Goal: Task Accomplishment & Management: Use online tool/utility

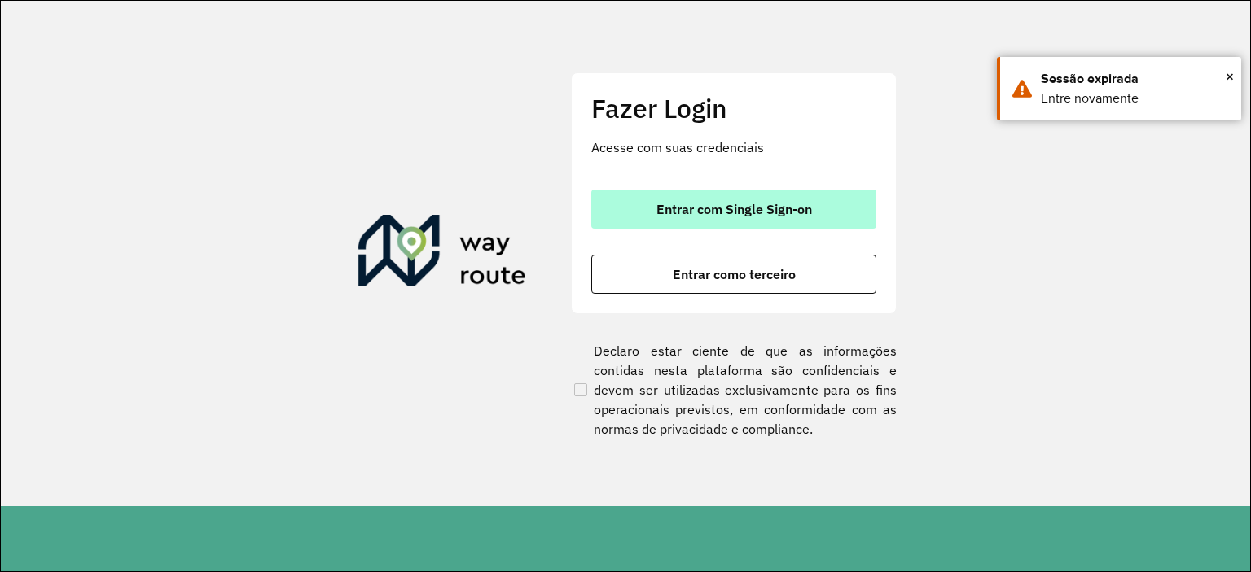
click at [727, 208] on span "Entrar com Single Sign-on" at bounding box center [734, 209] width 156 height 13
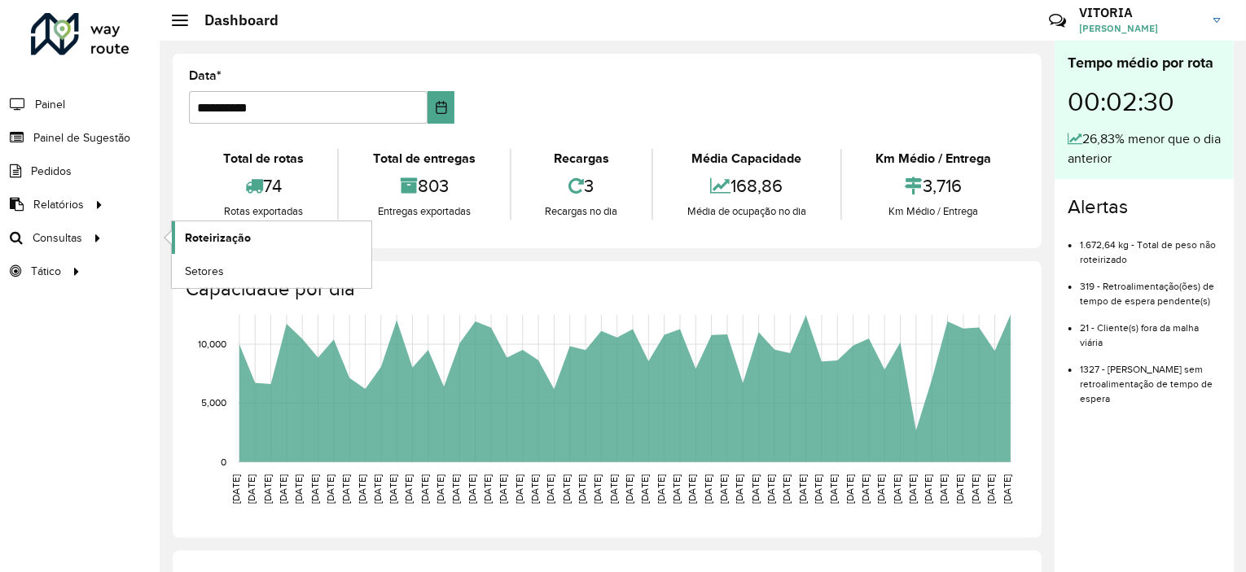
click at [226, 243] on span "Roteirização" at bounding box center [218, 238] width 66 height 17
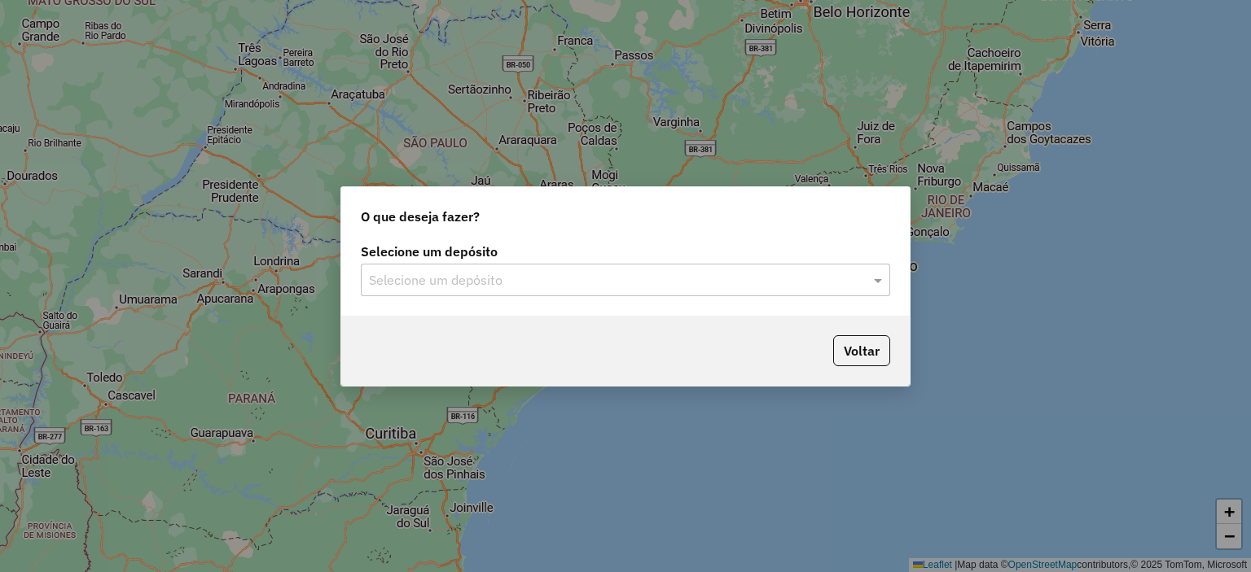
click at [541, 279] on input "text" at bounding box center [609, 281] width 480 height 20
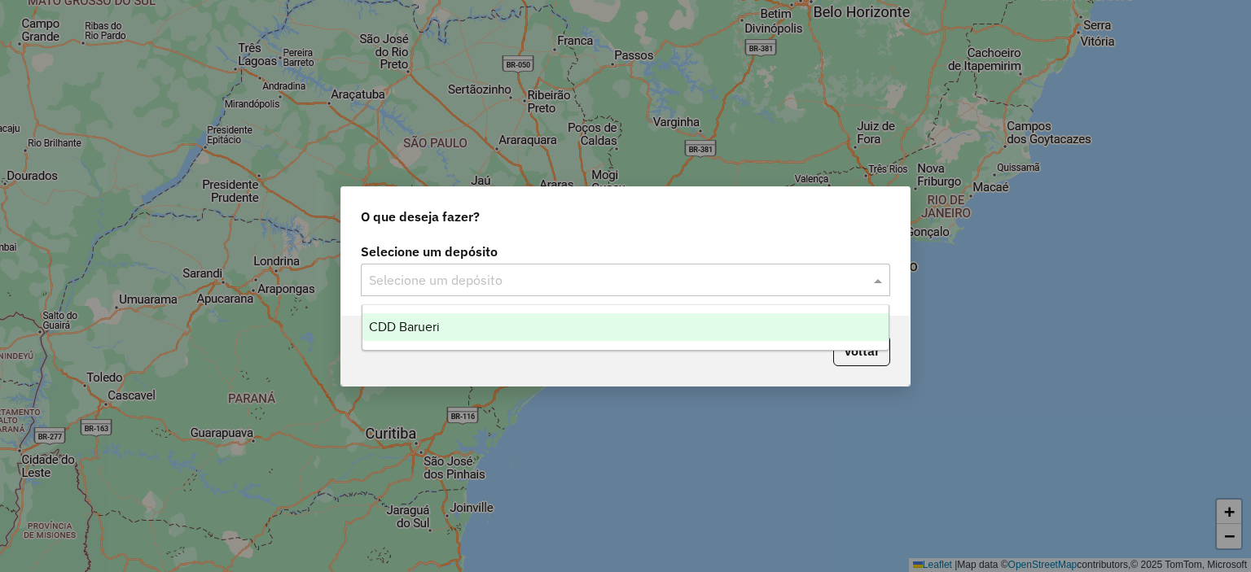
click at [427, 322] on span "CDD Barueri" at bounding box center [404, 327] width 71 height 14
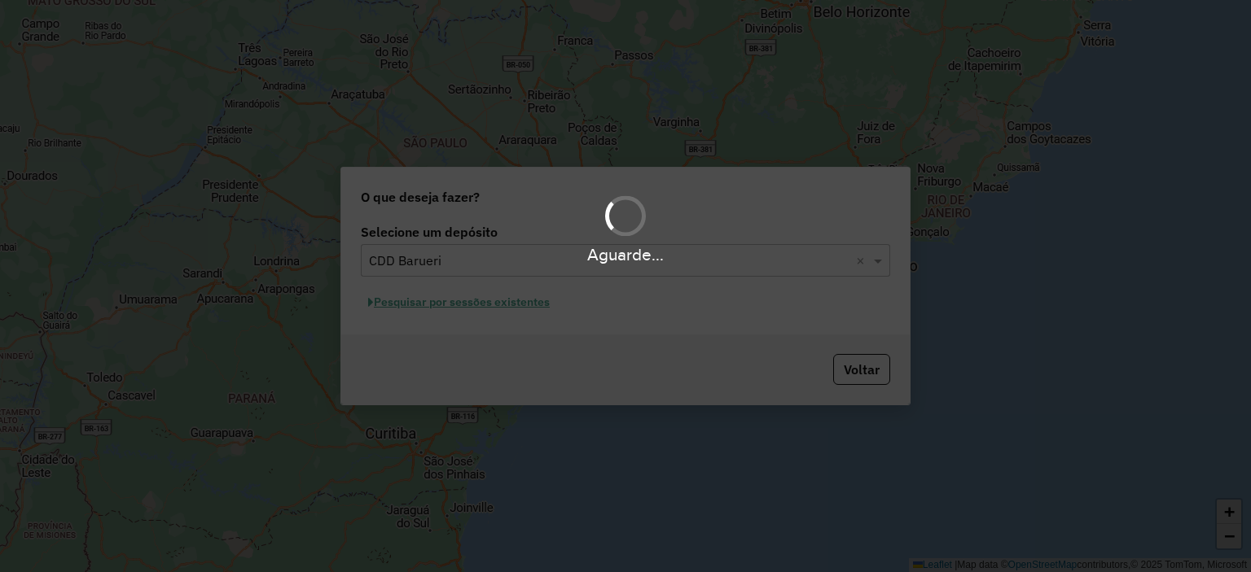
click at [508, 299] on div "Aguarde..." at bounding box center [625, 286] width 1251 height 572
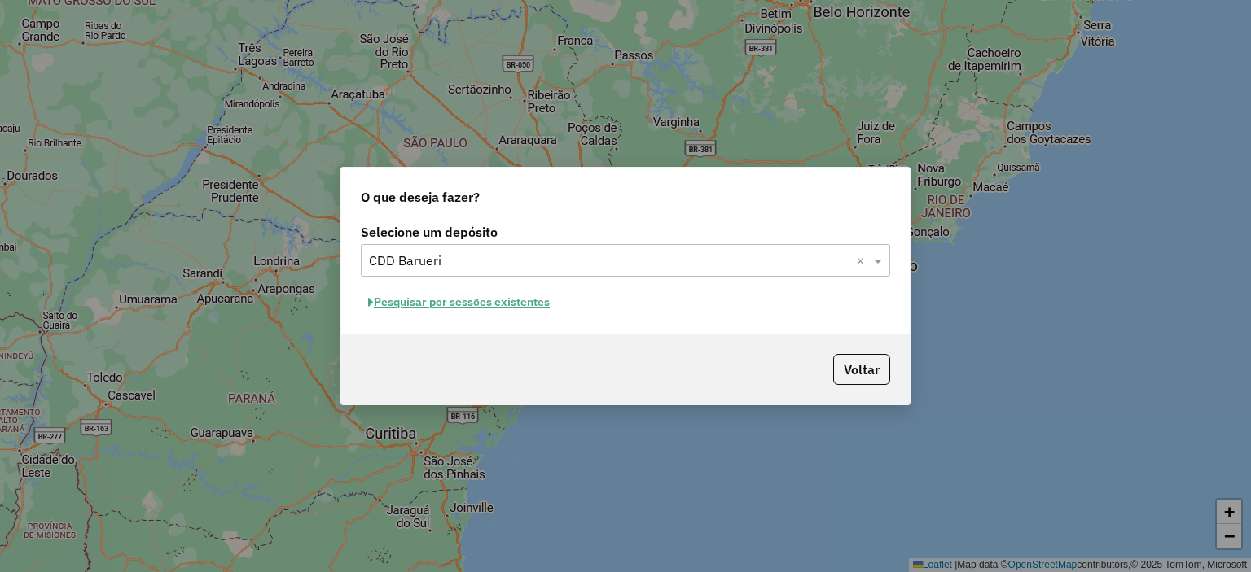
click at [508, 305] on button "Pesquisar por sessões existentes" at bounding box center [459, 302] width 196 height 25
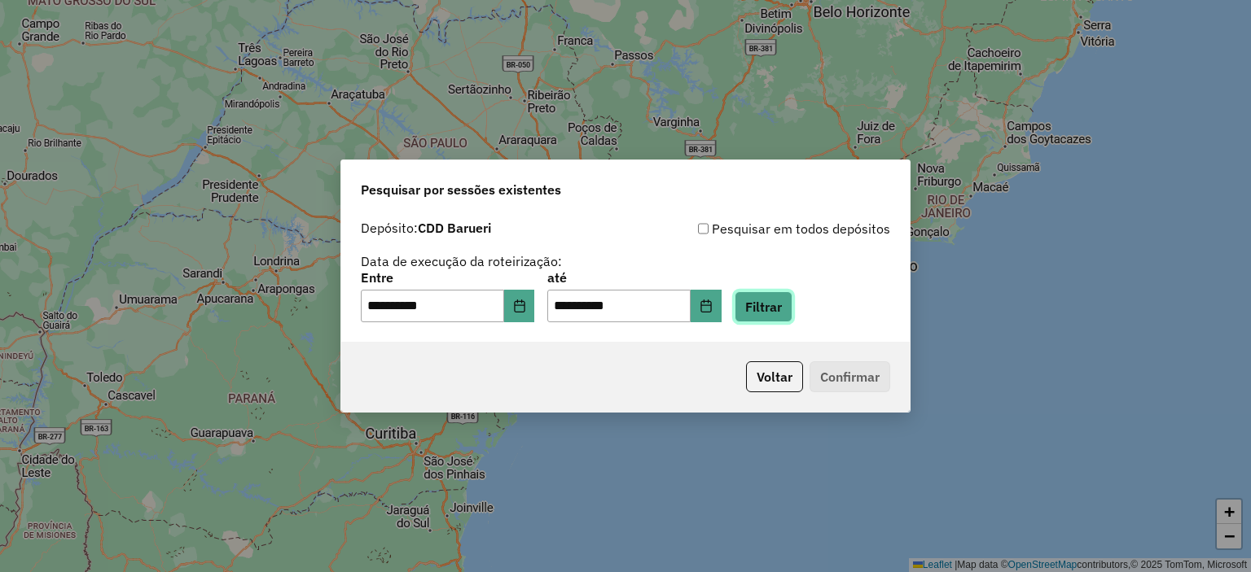
click at [778, 309] on button "Filtrar" at bounding box center [763, 306] width 58 height 31
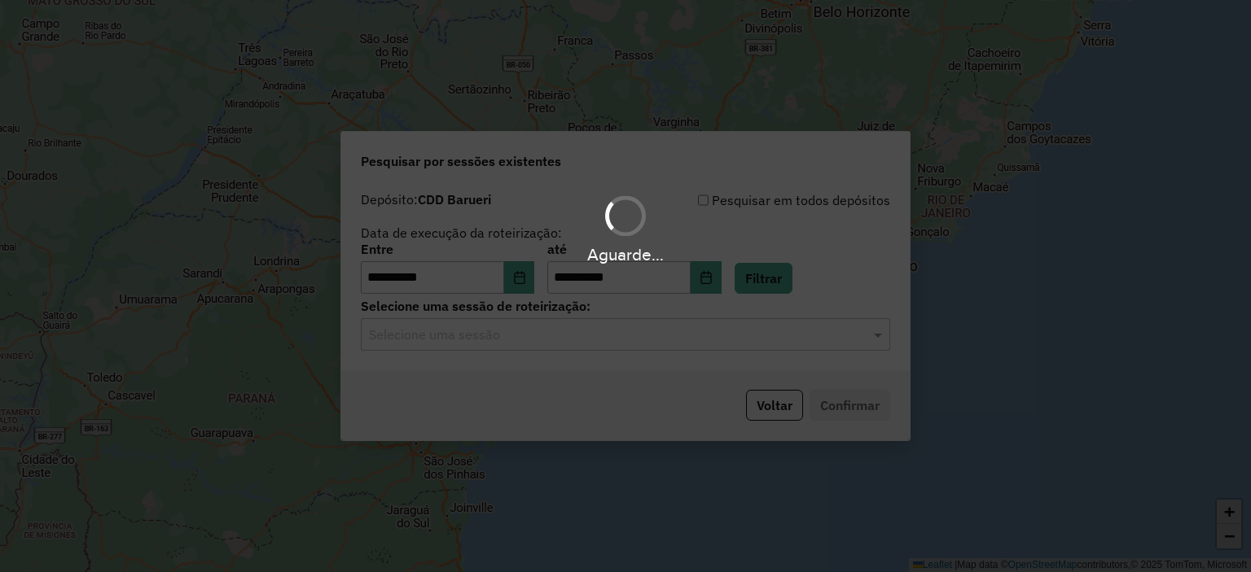
click at [550, 340] on div "Aguarde..." at bounding box center [625, 286] width 1251 height 572
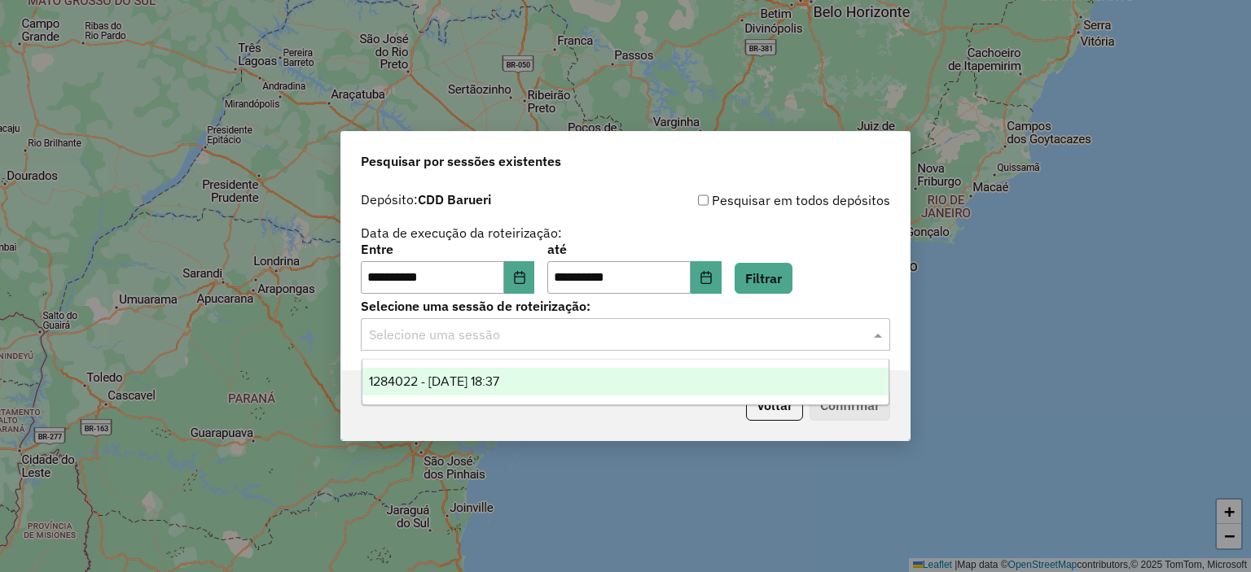
click at [537, 344] on input "text" at bounding box center [609, 336] width 480 height 20
click at [551, 390] on div "1284022 - [DATE] 18:37" at bounding box center [625, 382] width 527 height 28
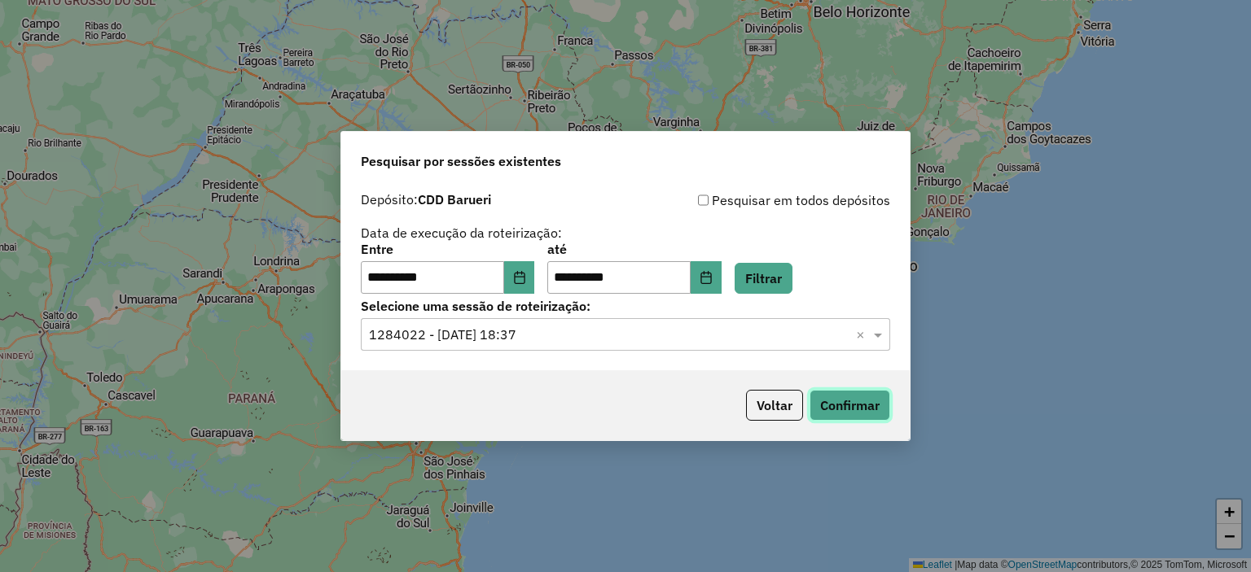
click at [830, 414] on button "Confirmar" at bounding box center [849, 405] width 81 height 31
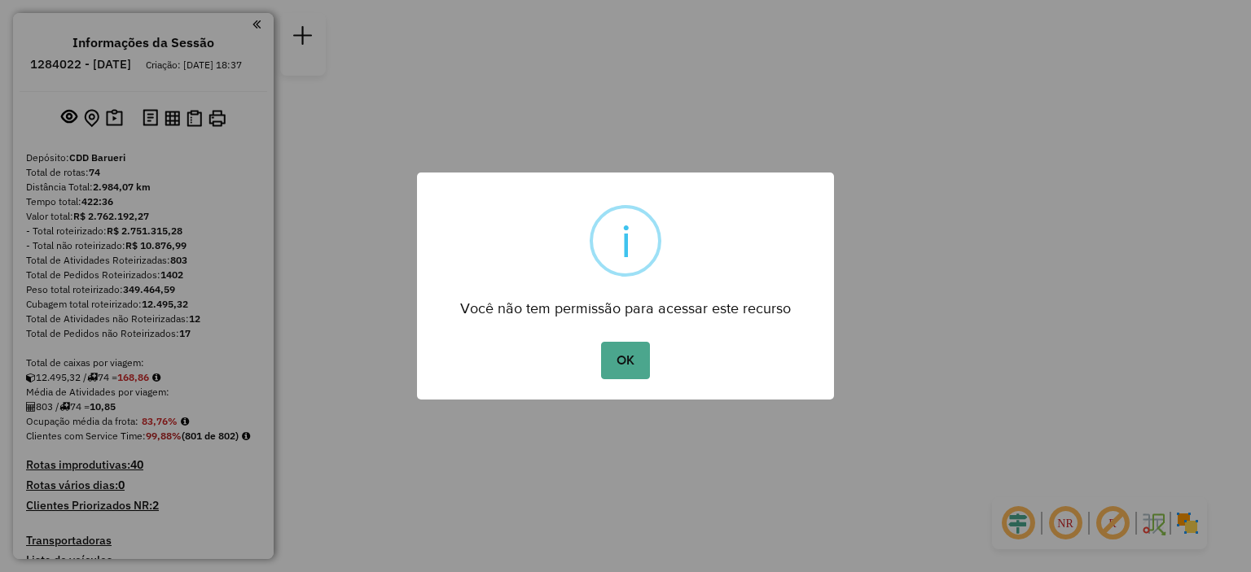
click at [621, 367] on div "× i Você não tem permissão para acessar este recurso OK No Cancel" at bounding box center [625, 286] width 1251 height 572
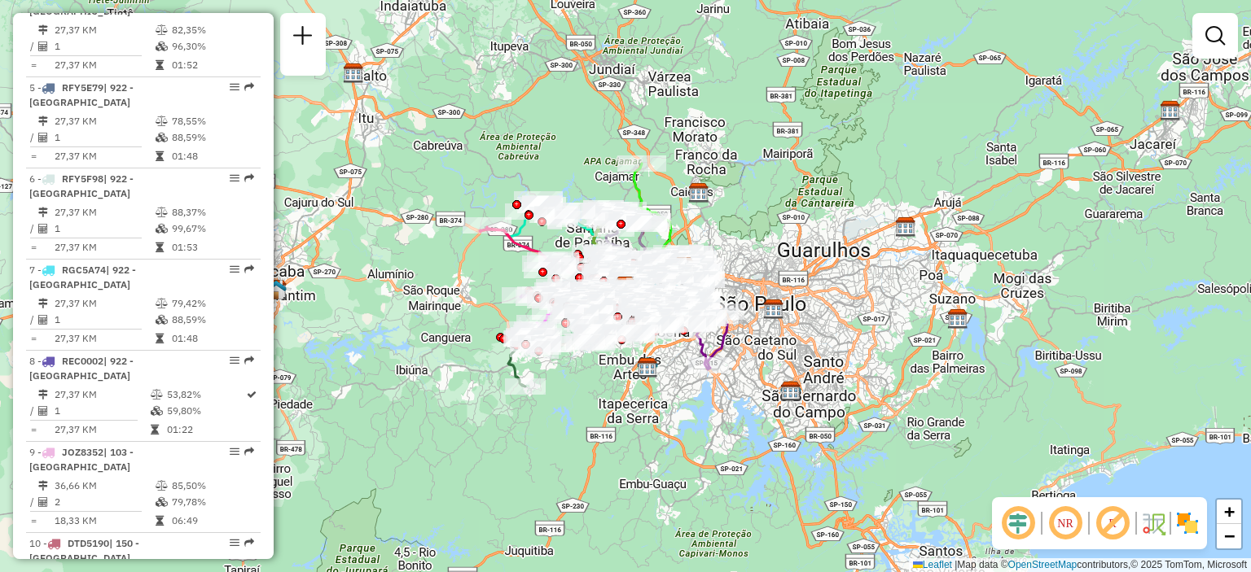
scroll to position [5317, 0]
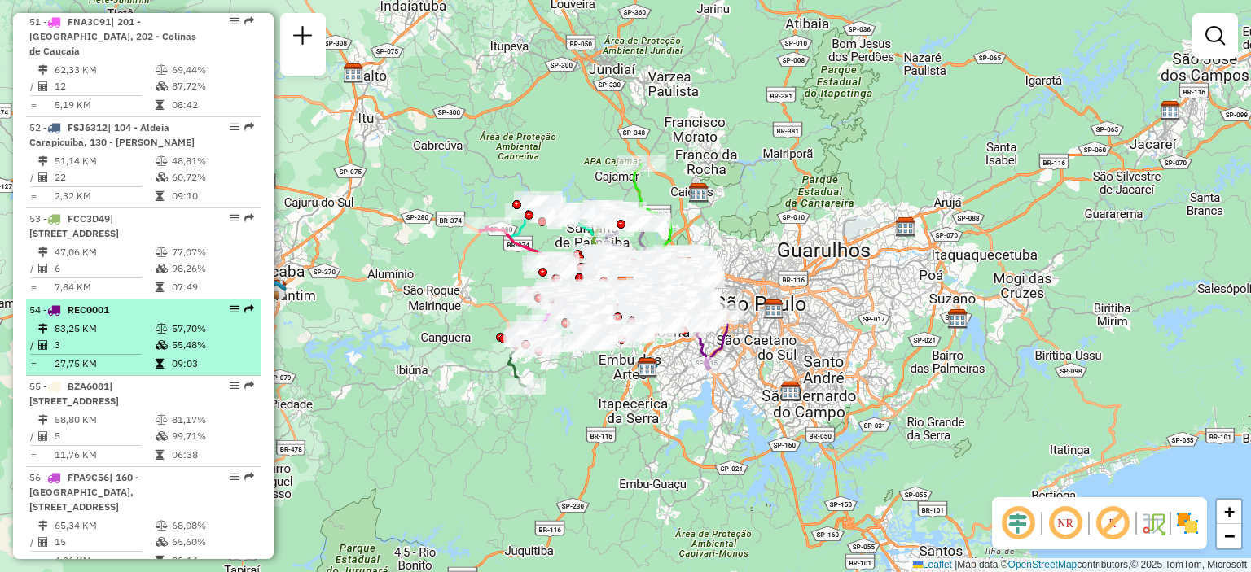
select select "**********"
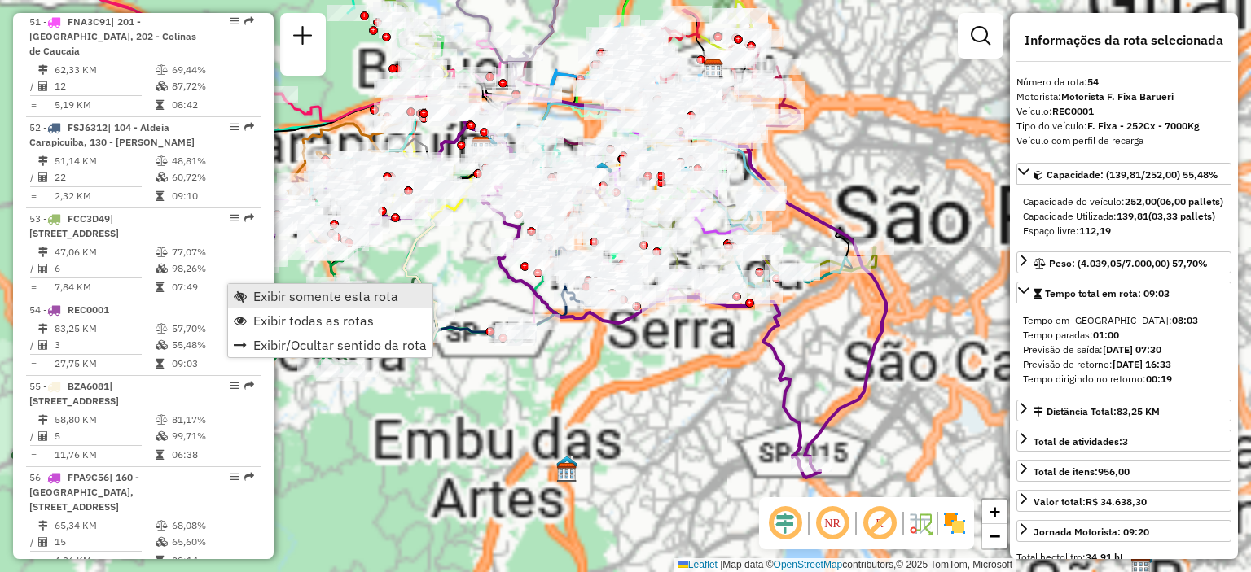
click at [303, 300] on span "Exibir somente esta rota" at bounding box center [325, 296] width 145 height 13
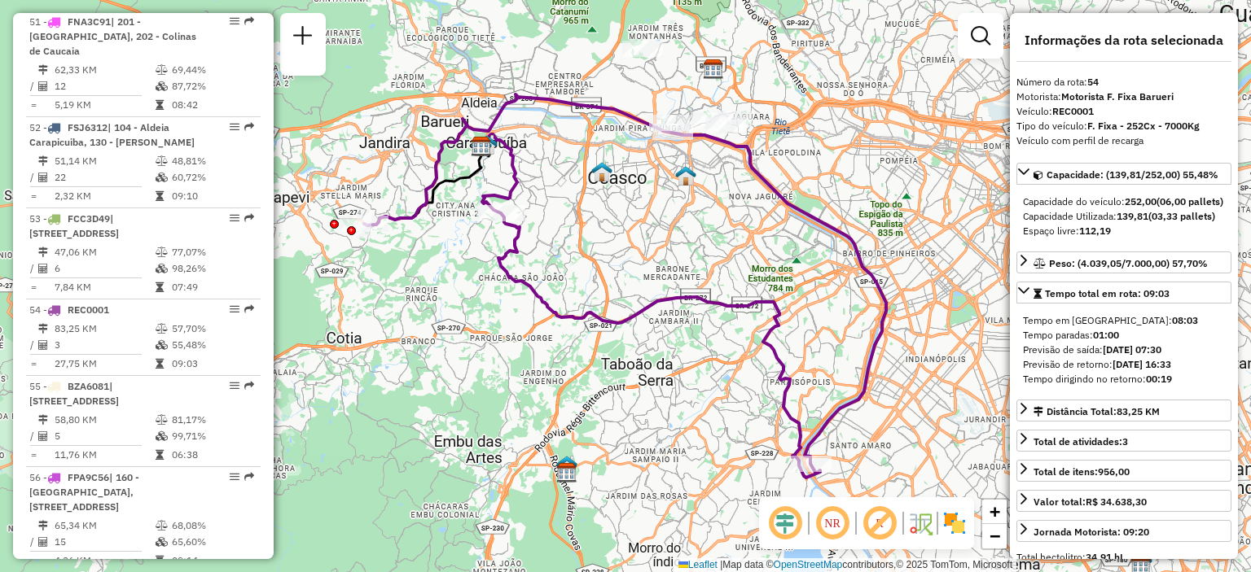
click at [956, 524] on img at bounding box center [954, 523] width 26 height 26
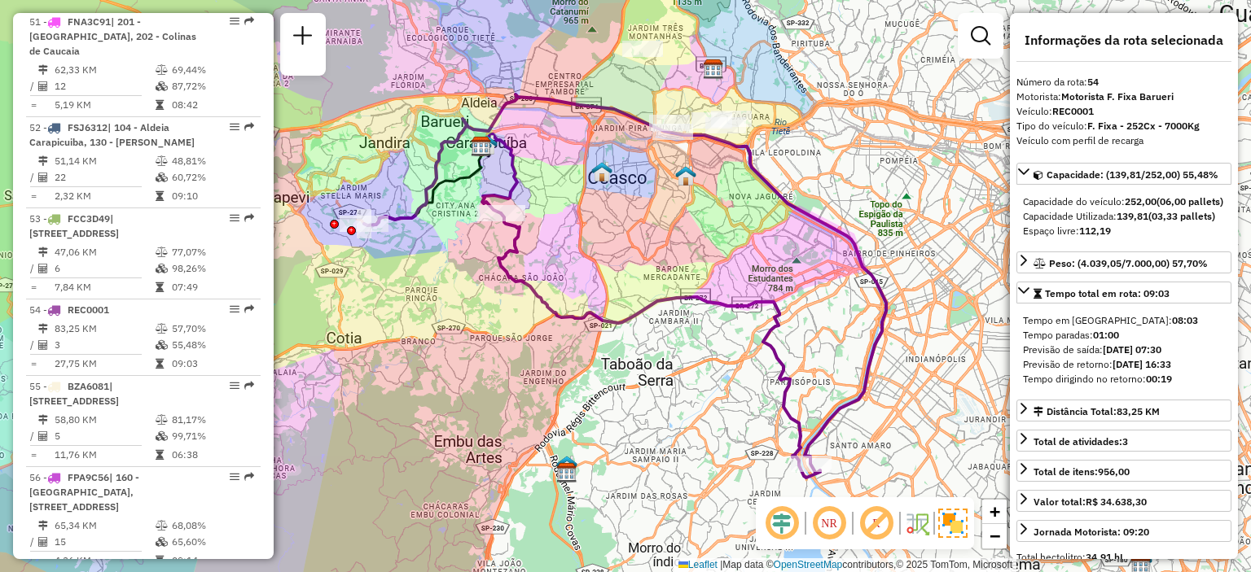
click at [816, 524] on em at bounding box center [828, 523] width 39 height 39
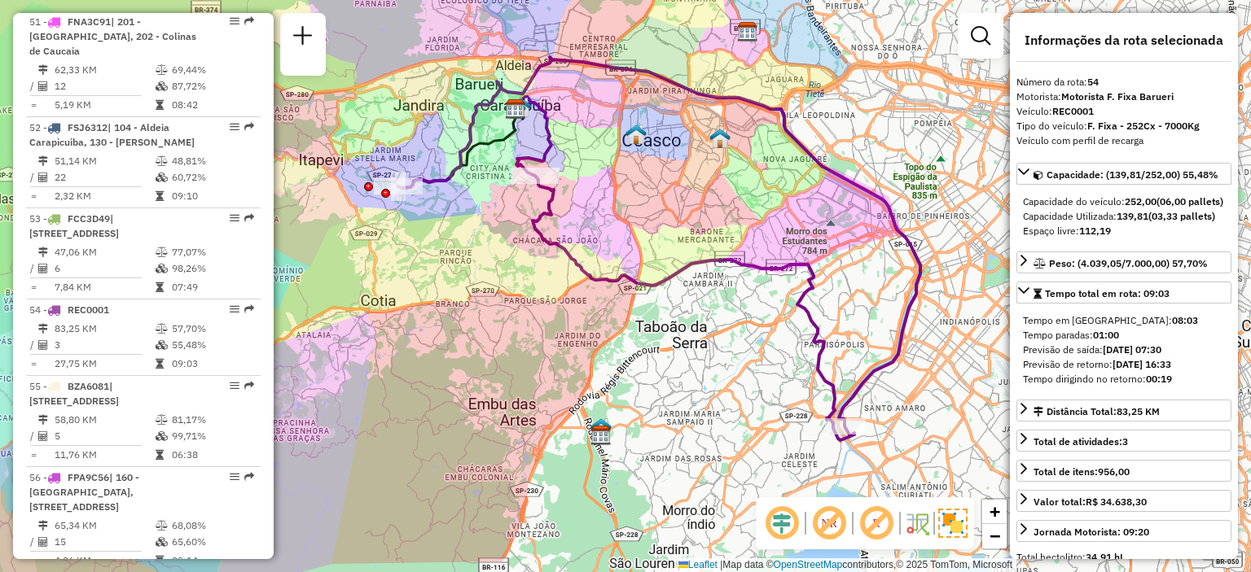
drag, startPoint x: 586, startPoint y: 274, endPoint x: 620, endPoint y: 237, distance: 50.7
click at [620, 237] on div "Janela de atendimento Grade de atendimento Capacidade Transportadoras Veículos …" at bounding box center [625, 286] width 1251 height 572
